Goal: Information Seeking & Learning: Learn about a topic

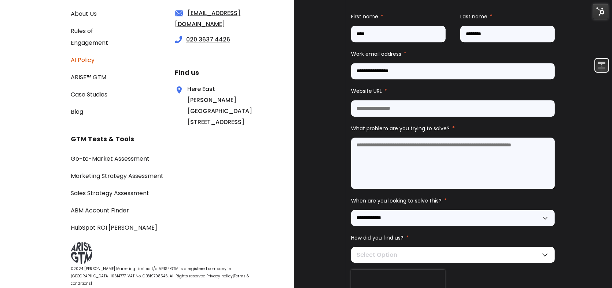
click at [88, 60] on link "AI Policy" at bounding box center [83, 60] width 24 height 8
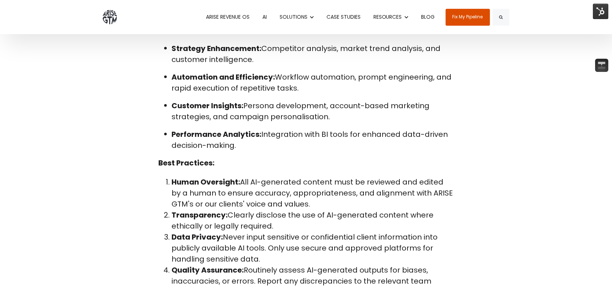
scroll to position [293, 0]
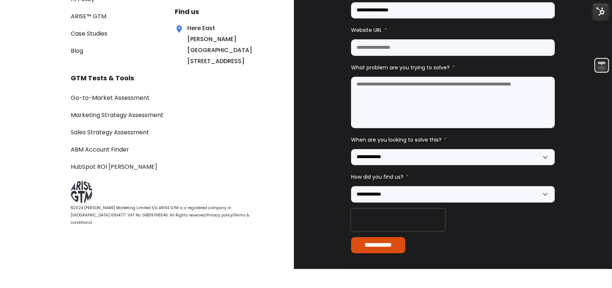
click at [206, 218] on link "Privacy policy" at bounding box center [219, 214] width 26 height 5
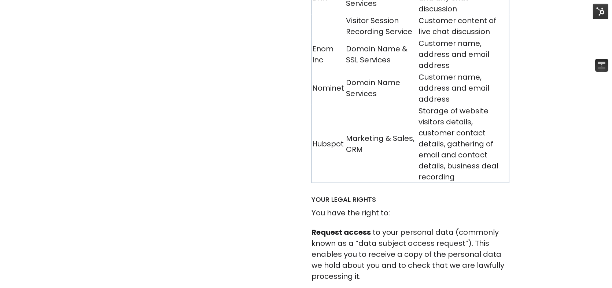
scroll to position [7919, 0]
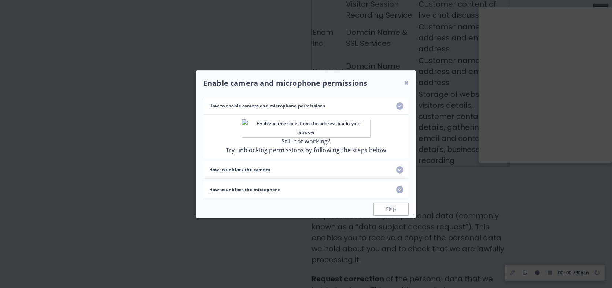
click at [554, 54] on div "Enable camera and microphone permissions ✖ How to enable camera and microphone …" at bounding box center [306, 144] width 612 height 288
click at [581, 55] on div "Enable camera and microphone permissions ✖ How to enable camera and microphone …" at bounding box center [306, 144] width 612 height 288
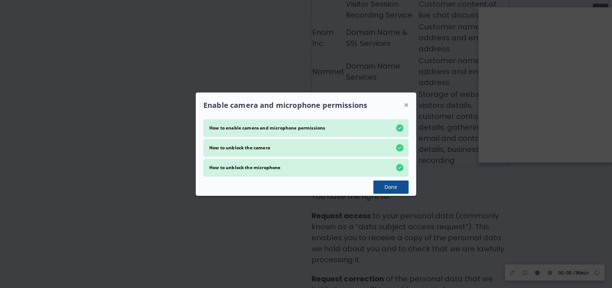
click at [395, 186] on button "Done" at bounding box center [391, 186] width 35 height 13
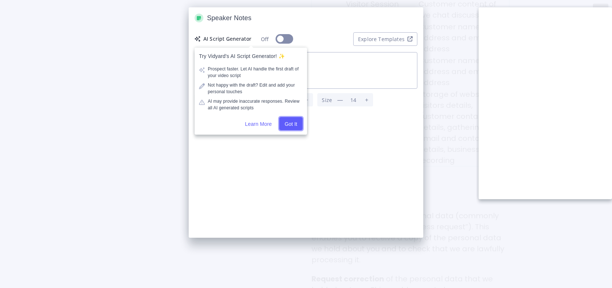
click at [300, 121] on button "Got It" at bounding box center [290, 123] width 23 height 13
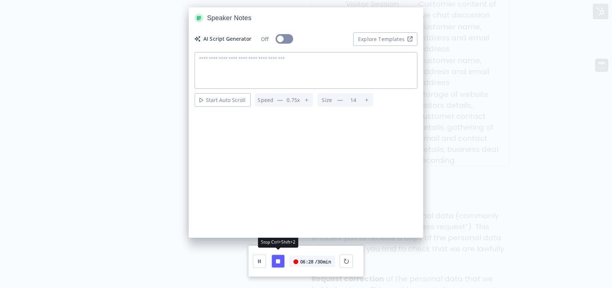
click at [282, 264] on button "Finish Recording" at bounding box center [278, 260] width 13 height 13
